Goal: Information Seeking & Learning: Learn about a topic

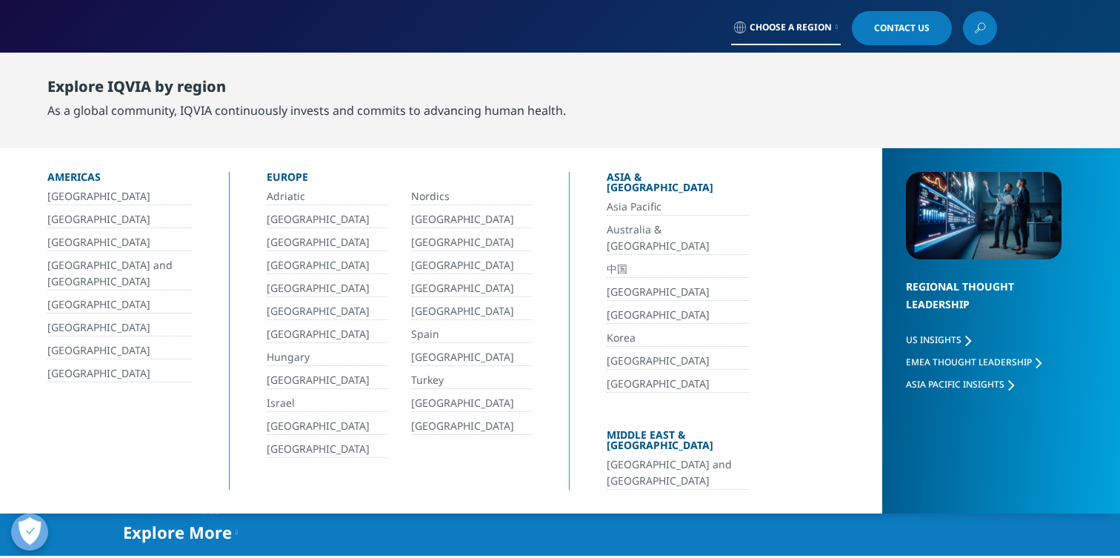
click at [650, 261] on link "中国" at bounding box center [677, 269] width 142 height 17
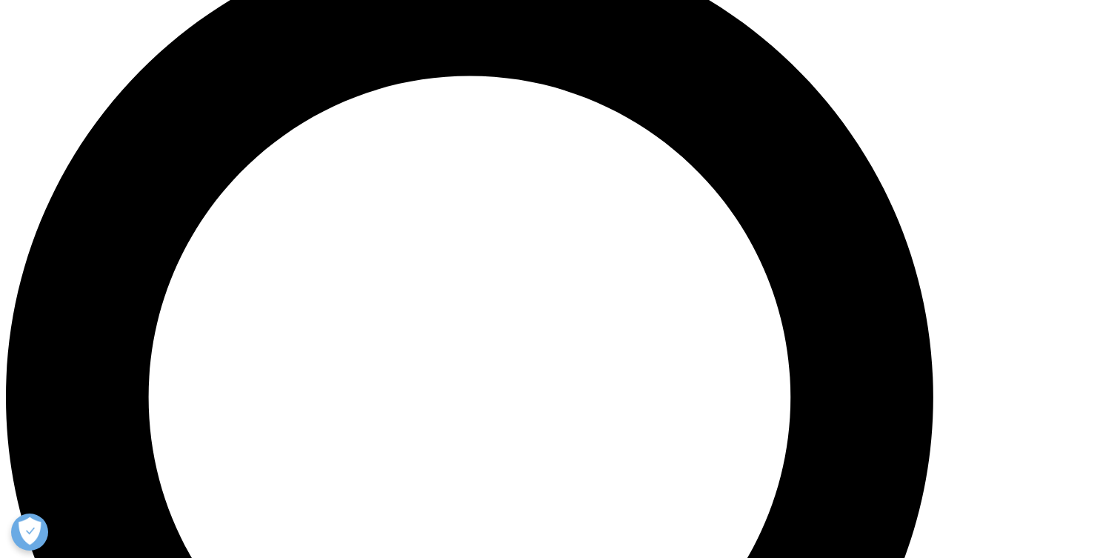
scroll to position [1194, 0]
